Goal: Transaction & Acquisition: Purchase product/service

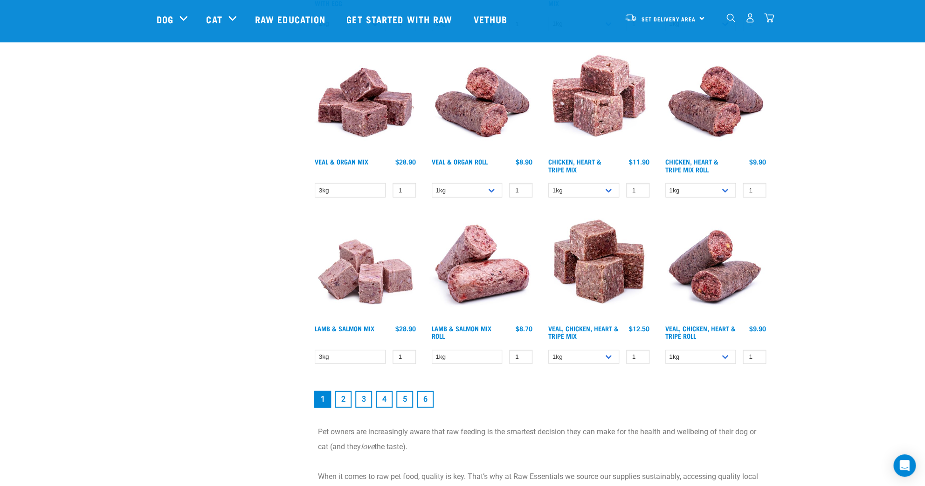
scroll to position [1186, 0]
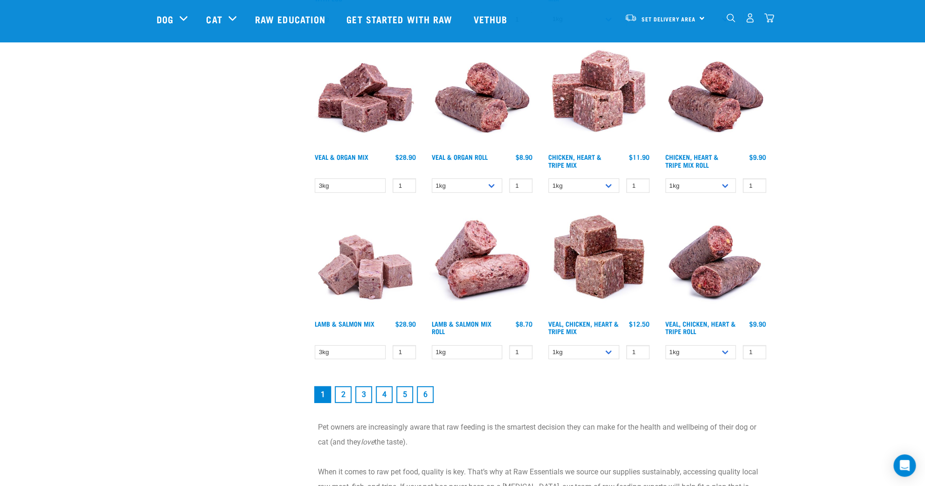
click at [345, 393] on link "2" at bounding box center [343, 394] width 17 height 17
click at [346, 392] on link "2" at bounding box center [343, 394] width 17 height 17
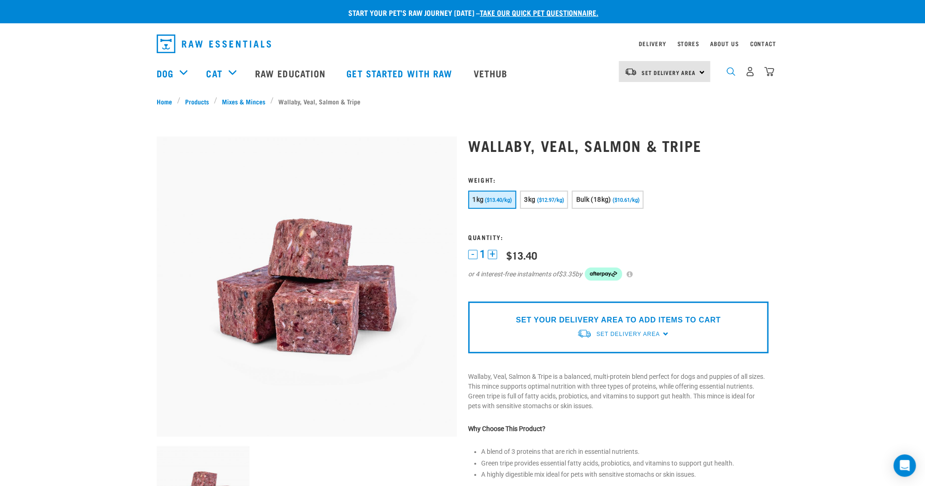
click at [727, 73] on img "dropdown navigation" at bounding box center [730, 71] width 9 height 9
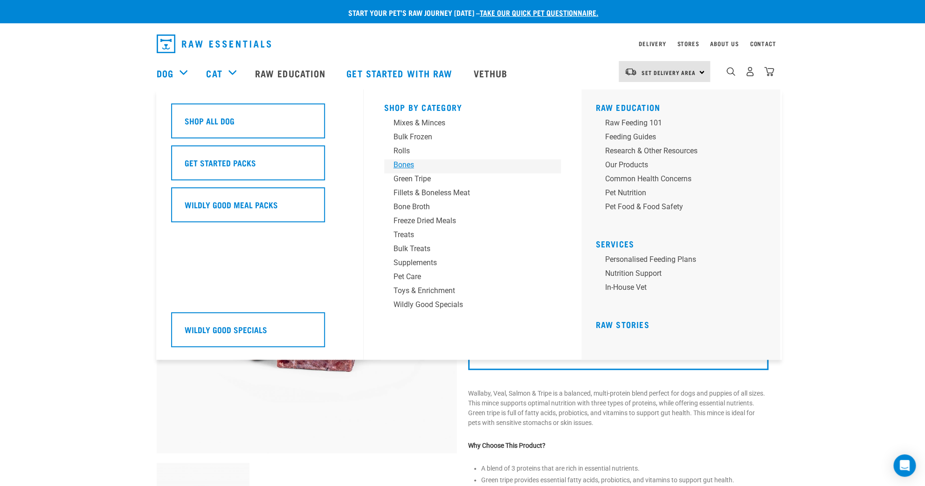
click at [399, 168] on div "Bones" at bounding box center [465, 164] width 145 height 11
